Goal: Task Accomplishment & Management: Manage account settings

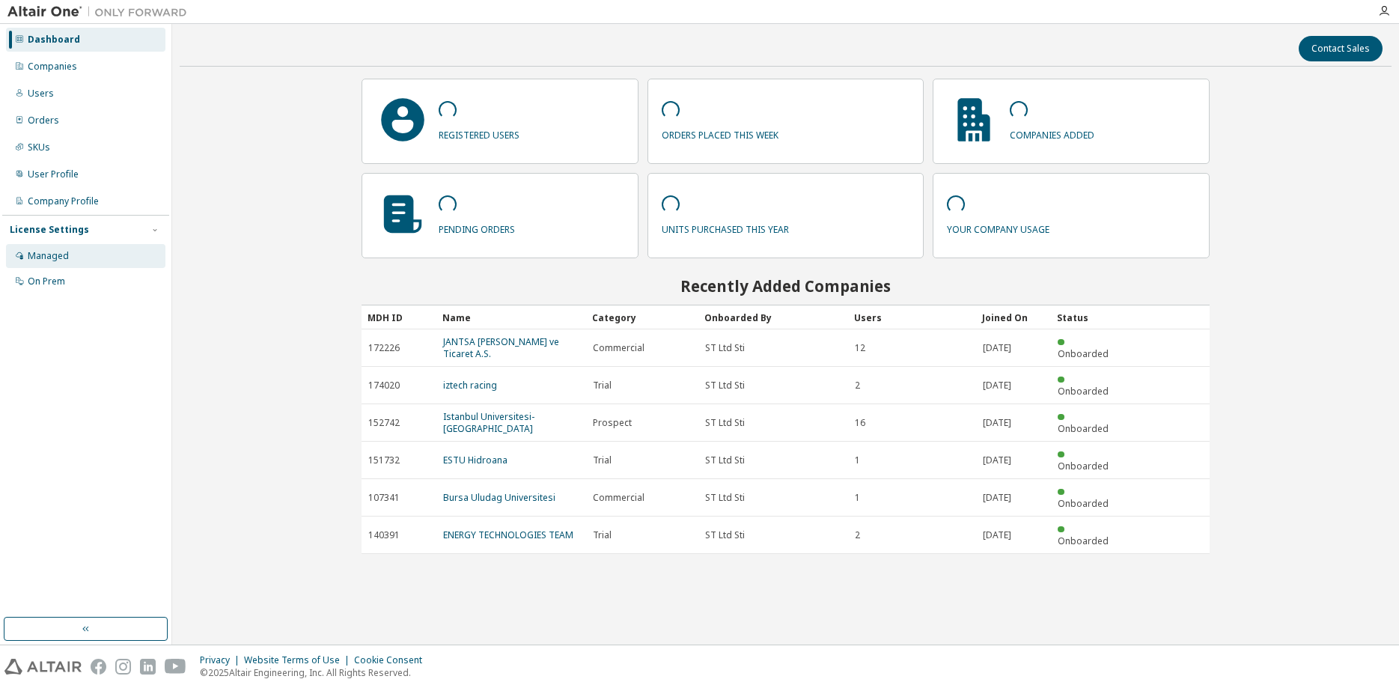
click at [46, 260] on div "Managed" at bounding box center [48, 256] width 41 height 12
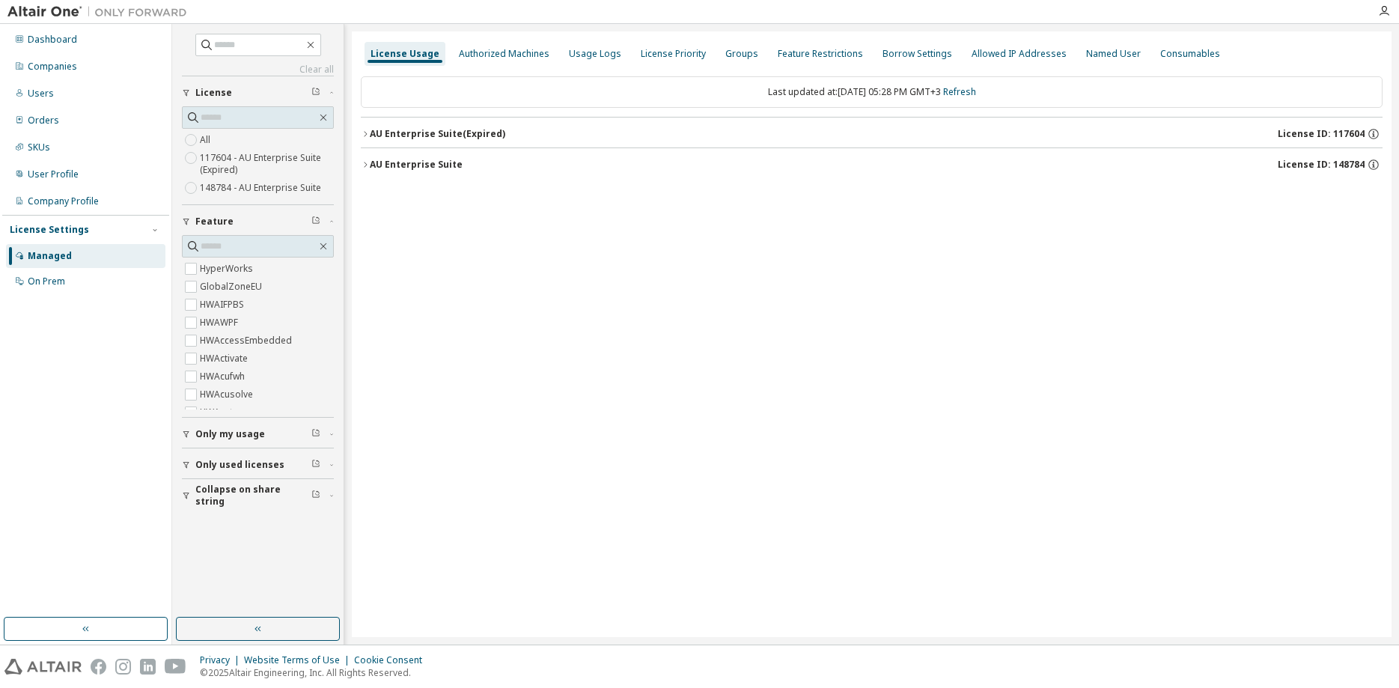
click at [364, 135] on icon "button" at bounding box center [365, 133] width 9 height 9
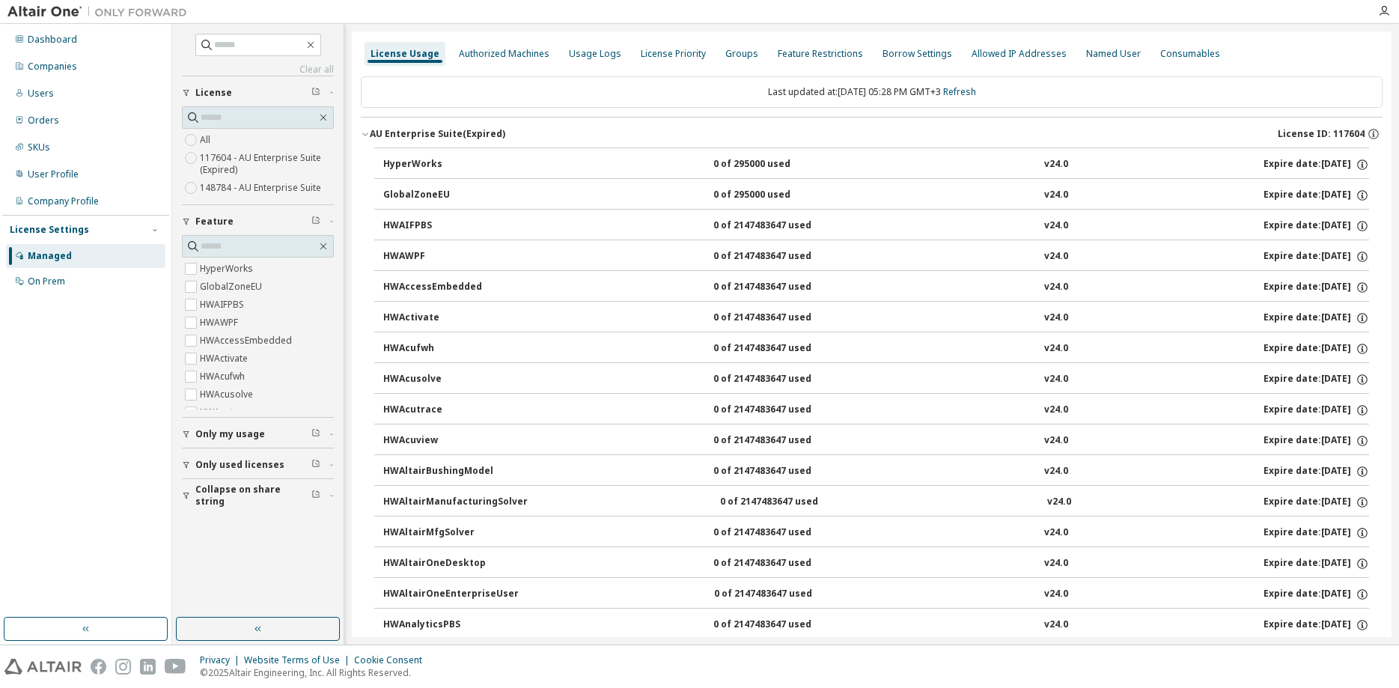
click at [364, 135] on icon "button" at bounding box center [365, 133] width 9 height 9
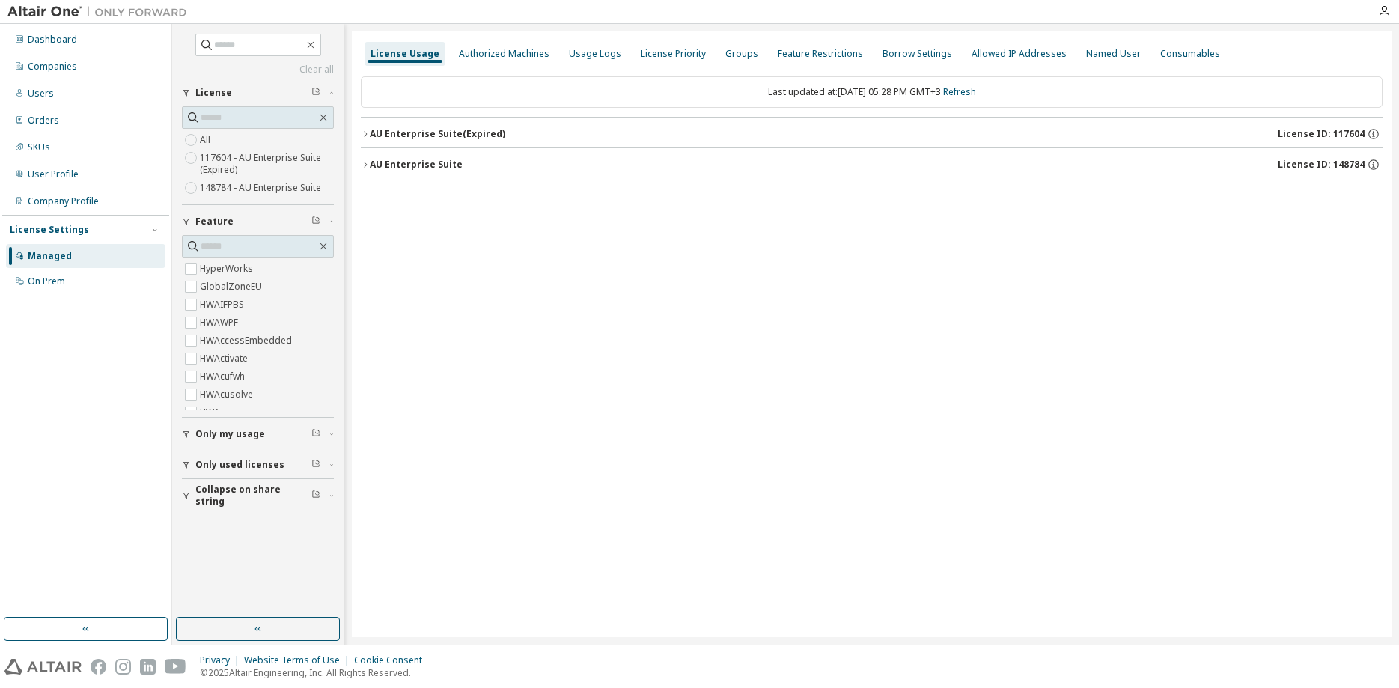
click at [359, 163] on div "License Usage Authorized Machines Usage Logs License Priority Groups Feature Re…" at bounding box center [872, 334] width 1040 height 606
click at [368, 165] on icon "button" at bounding box center [365, 164] width 9 height 9
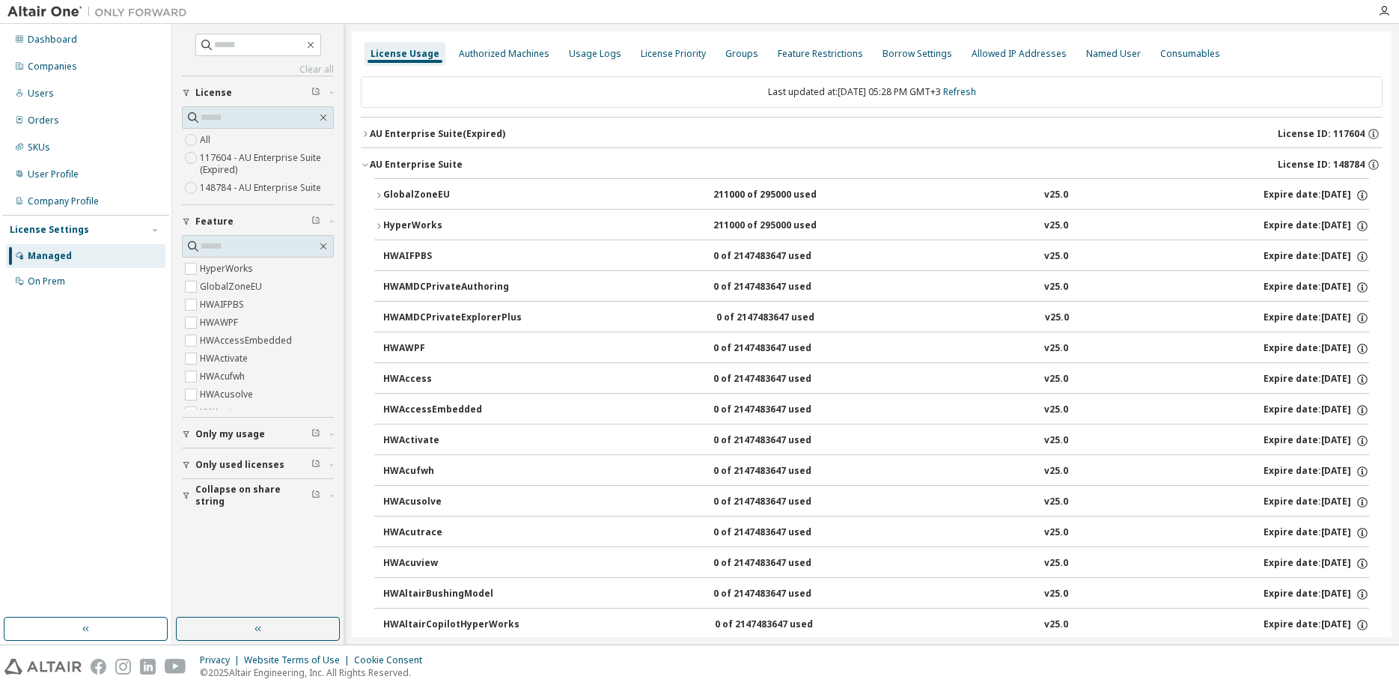
click at [380, 194] on icon "button" at bounding box center [378, 195] width 9 height 9
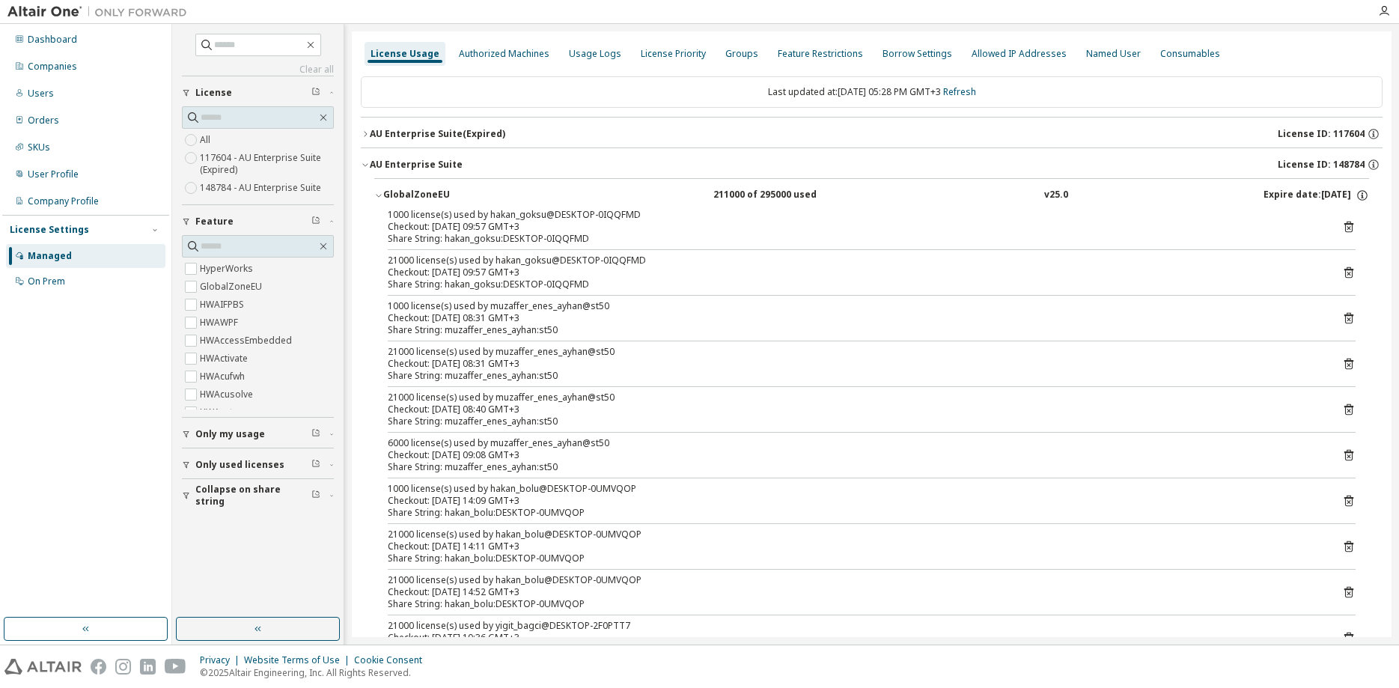
click at [1165, 119] on button "AU Enterprise Suite (Expired) License ID: 117604" at bounding box center [872, 134] width 1022 height 33
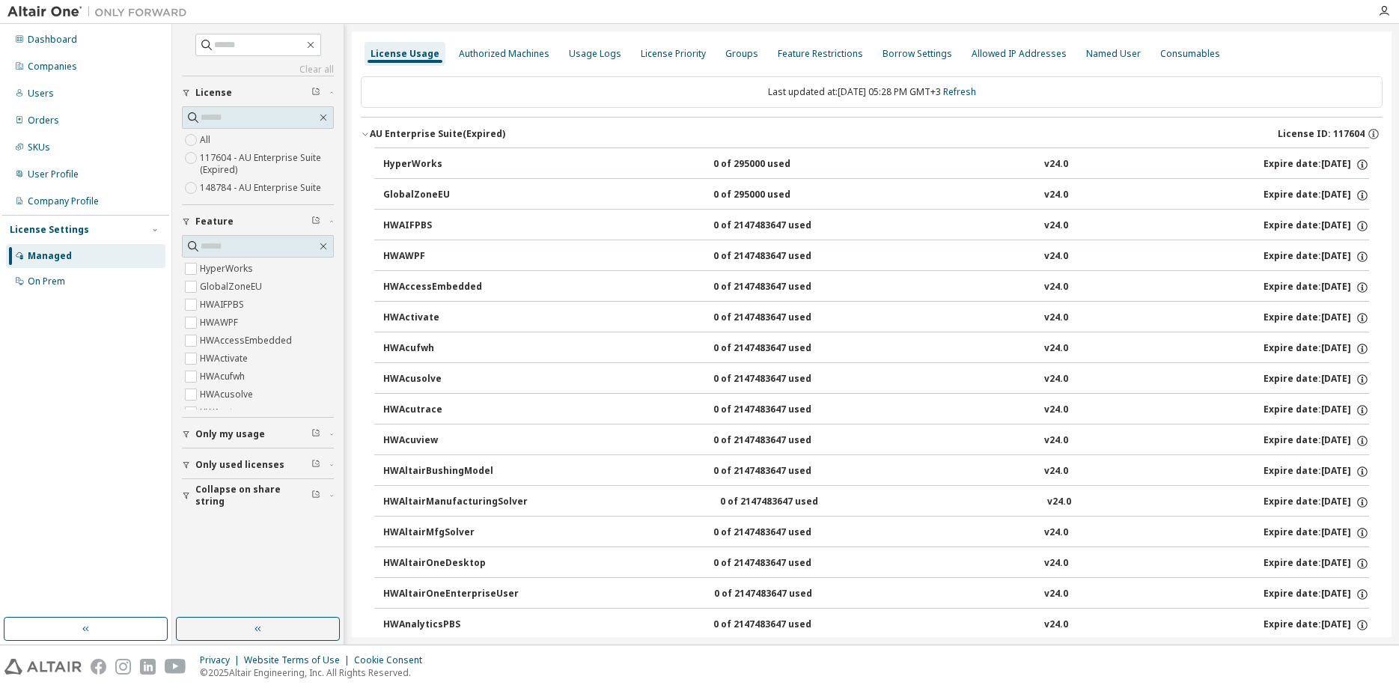
click at [363, 133] on icon "button" at bounding box center [364, 134] width 5 height 3
